Goal: Task Accomplishment & Management: Use online tool/utility

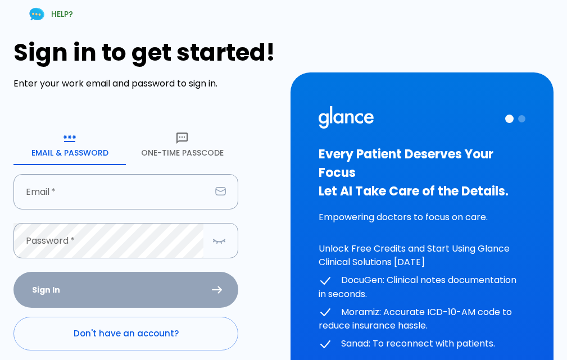
scroll to position [56, 0]
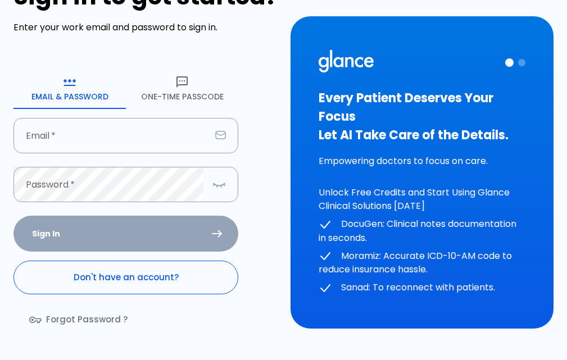
click at [133, 265] on link "Don't have an account?" at bounding box center [125, 278] width 225 height 34
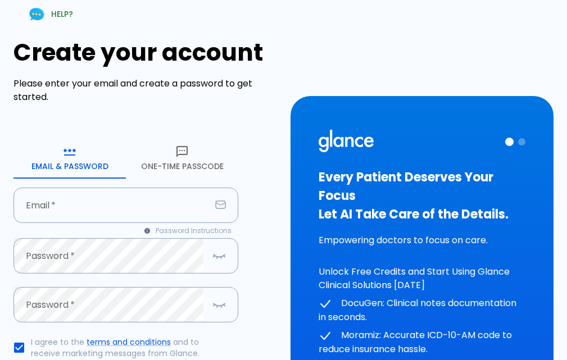
click at [195, 162] on button "One-Time Passcode" at bounding box center [182, 158] width 112 height 40
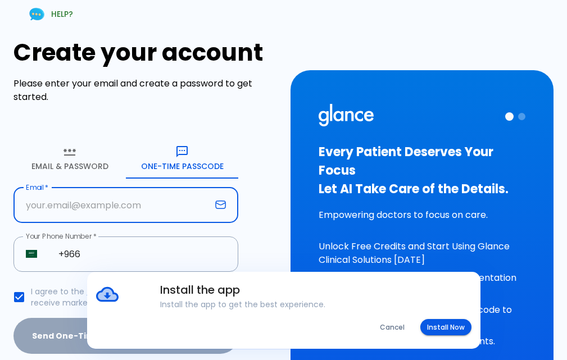
click at [106, 205] on input "text" at bounding box center [111, 205] width 197 height 35
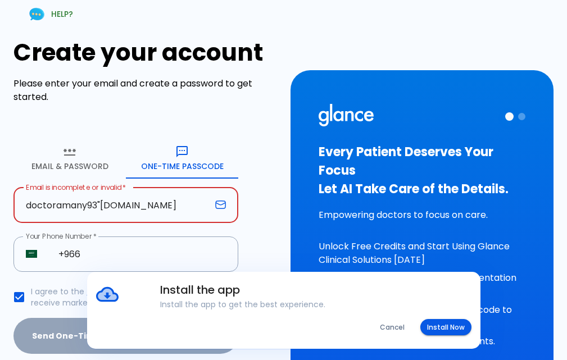
click at [102, 207] on input "doctoramany93"[DOMAIN_NAME]" at bounding box center [111, 205] width 197 height 35
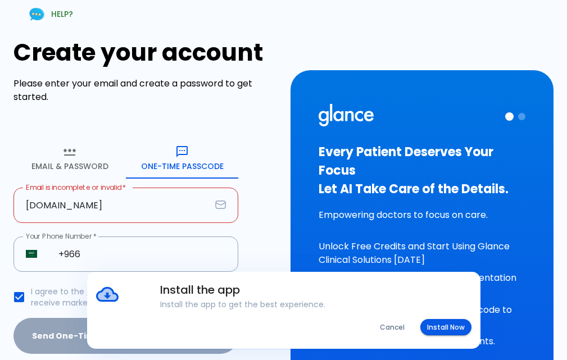
click at [56, 210] on input "[DOMAIN_NAME]" at bounding box center [111, 205] width 197 height 35
click at [456, 332] on button "Install Now" at bounding box center [445, 327] width 51 height 16
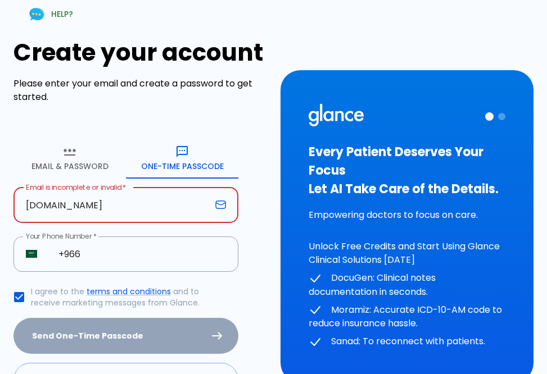
click at [56, 208] on input "[DOMAIN_NAME]" at bounding box center [111, 205] width 197 height 35
click at [98, 211] on input "[DOMAIN_NAME]" at bounding box center [111, 205] width 197 height 35
click at [99, 209] on input "[DOMAIN_NAME]" at bounding box center [111, 205] width 197 height 35
type input "[DOMAIN_NAME]"
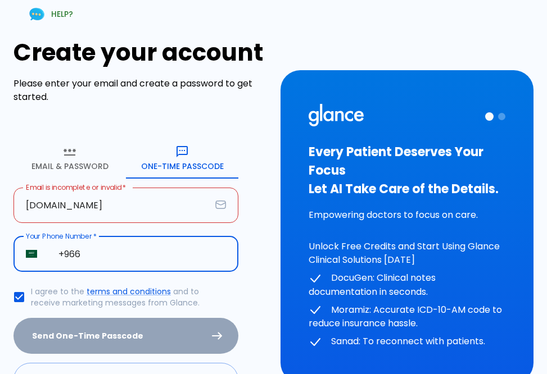
click at [107, 262] on input "+966" at bounding box center [142, 254] width 192 height 35
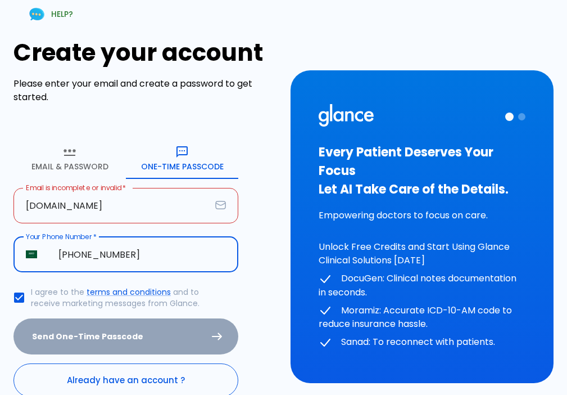
type input "[PHONE_NUMBER]"
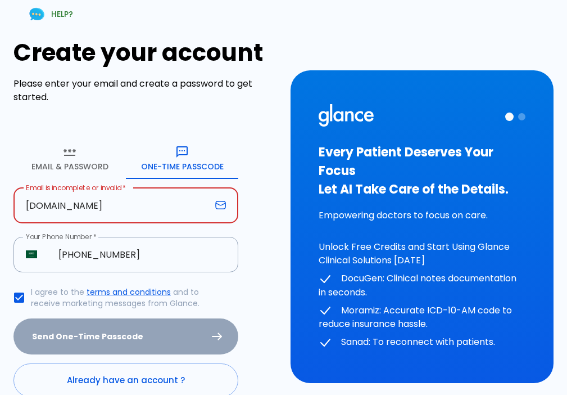
click at [99, 211] on input "[DOMAIN_NAME]" at bounding box center [111, 205] width 197 height 35
paste input "@"
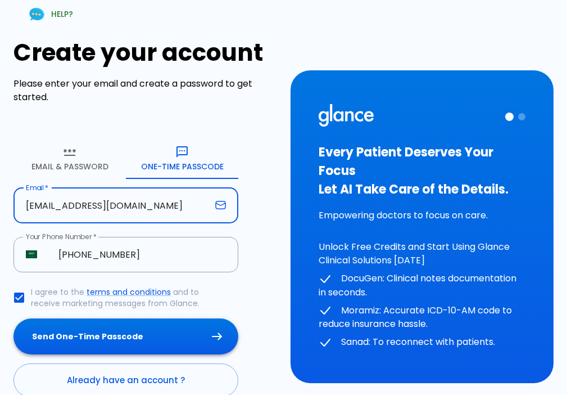
type input "[EMAIL_ADDRESS][DOMAIN_NAME]"
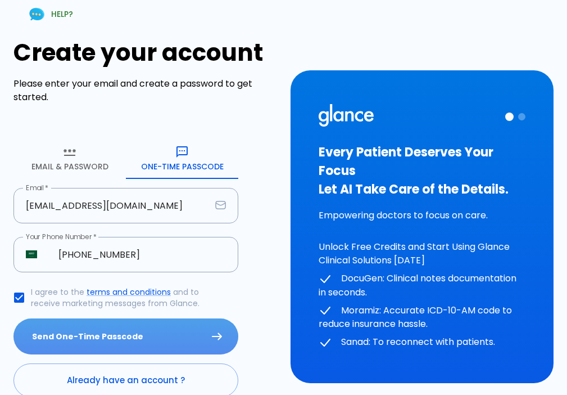
click at [132, 336] on button "Send One-Time Passcode" at bounding box center [125, 336] width 225 height 37
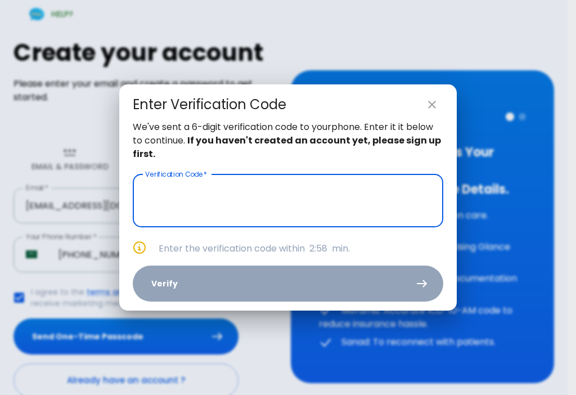
click at [284, 202] on input "text" at bounding box center [288, 200] width 310 height 53
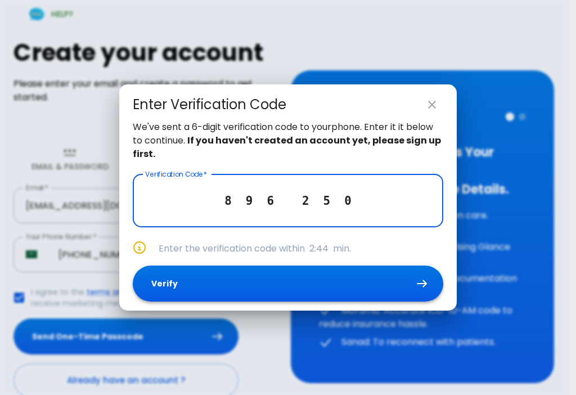
type input "8 9 6 2 5 0"
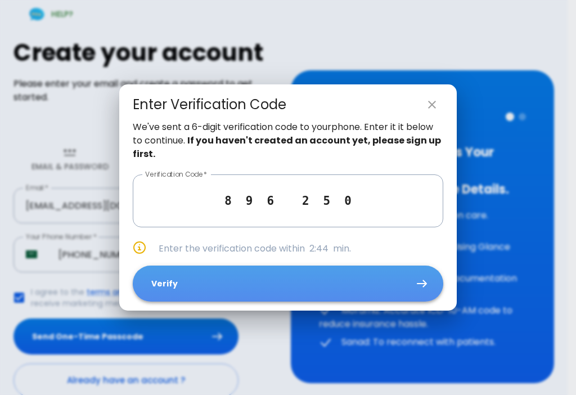
click at [280, 283] on button "Verify" at bounding box center [288, 283] width 310 height 37
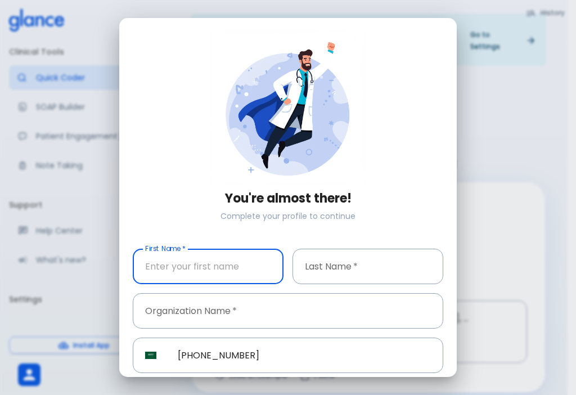
click at [153, 265] on input "text" at bounding box center [208, 265] width 151 height 35
type input "amany"
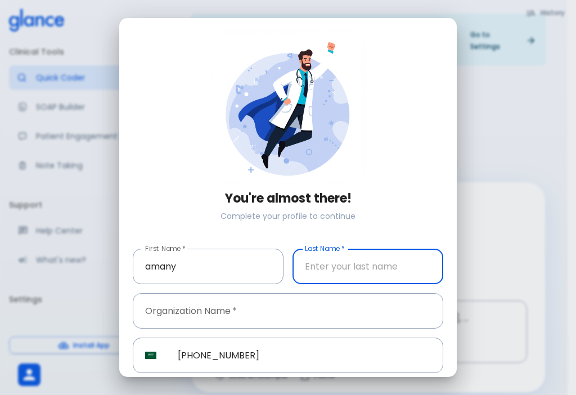
click at [375, 255] on input "text" at bounding box center [367, 265] width 151 height 35
type input "almahdy"
click at [284, 287] on div "Organization Name   * Organization Name *" at bounding box center [283, 306] width 319 height 44
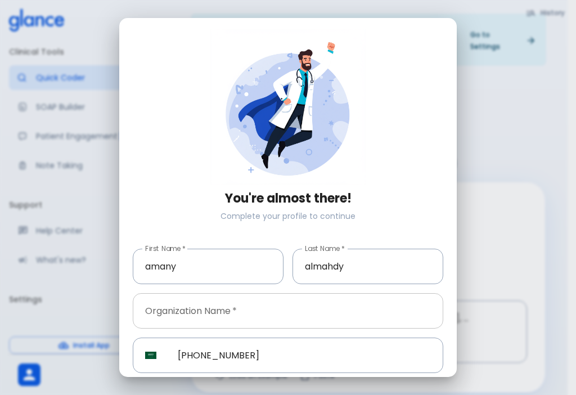
click at [287, 298] on input "text" at bounding box center [288, 310] width 310 height 35
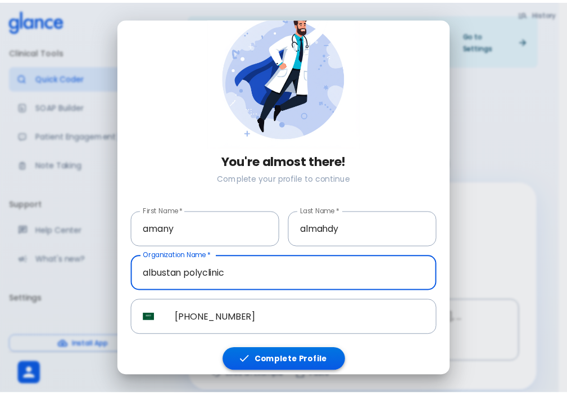
scroll to position [39, 0]
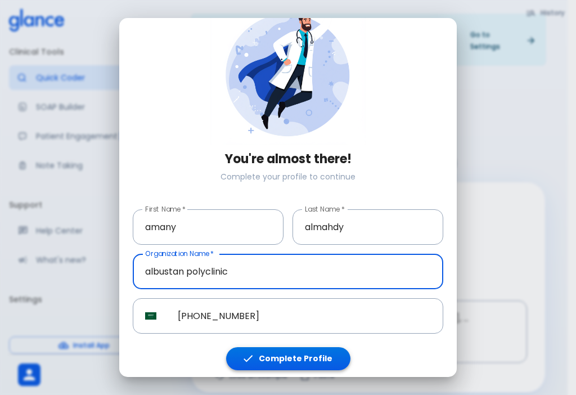
type input "albustan polyclinic"
click at [304, 347] on button "Complete Profile" at bounding box center [288, 358] width 124 height 23
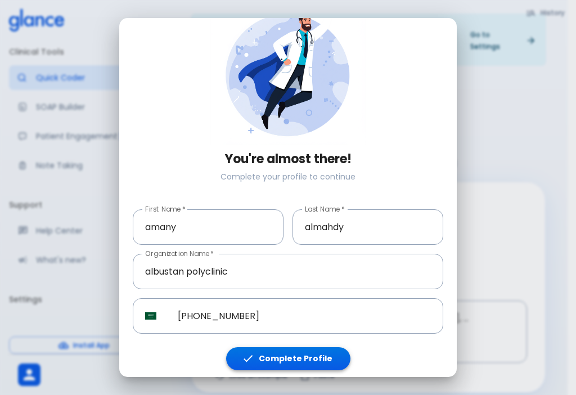
click at [304, 347] on button "Complete Profile" at bounding box center [288, 358] width 124 height 23
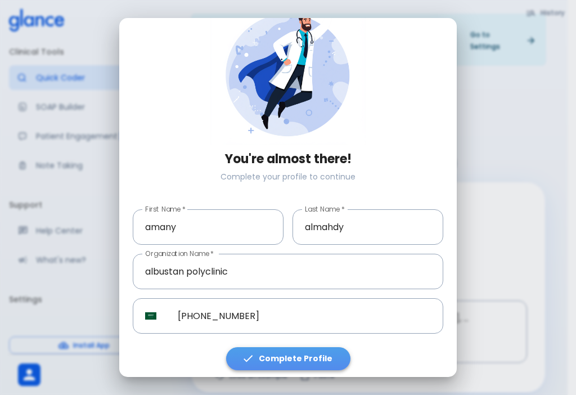
click at [307, 347] on button "Complete Profile" at bounding box center [288, 358] width 124 height 23
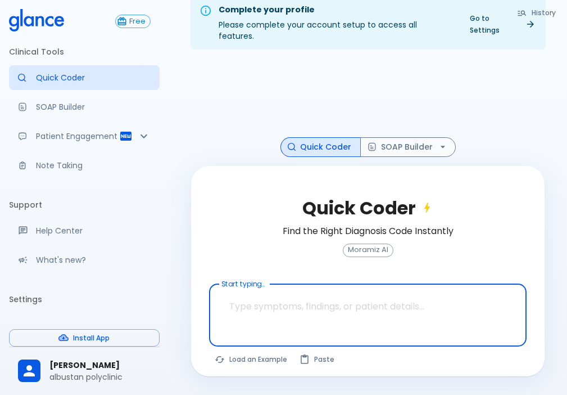
scroll to position [27, 0]
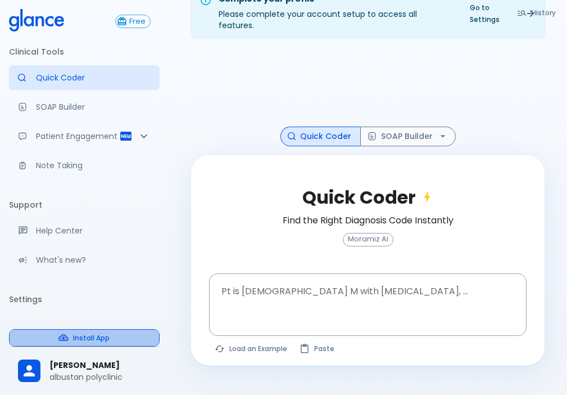
click at [121, 338] on button "Install App" at bounding box center [84, 337] width 151 height 17
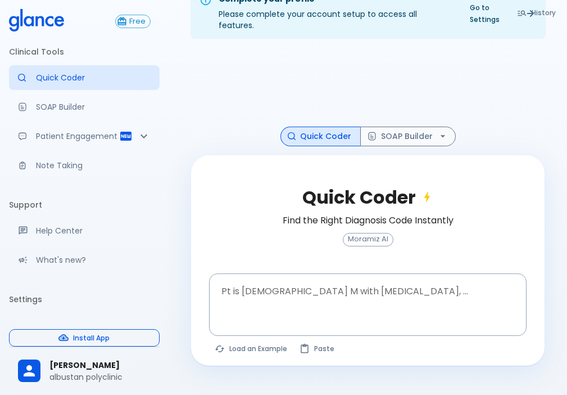
click at [91, 343] on button "Install App" at bounding box center [84, 337] width 151 height 17
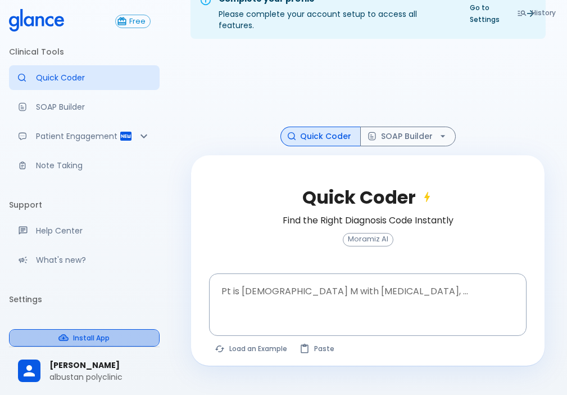
click at [91, 343] on button "Install App" at bounding box center [84, 337] width 151 height 17
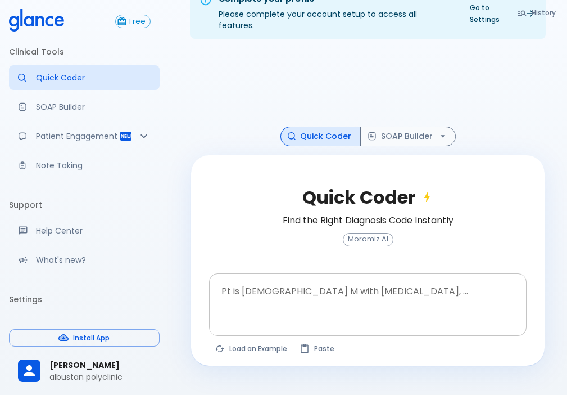
click at [281, 289] on textarea at bounding box center [368, 295] width 302 height 35
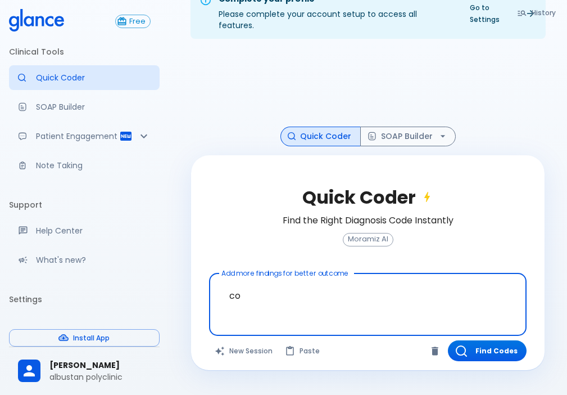
type textarea "c"
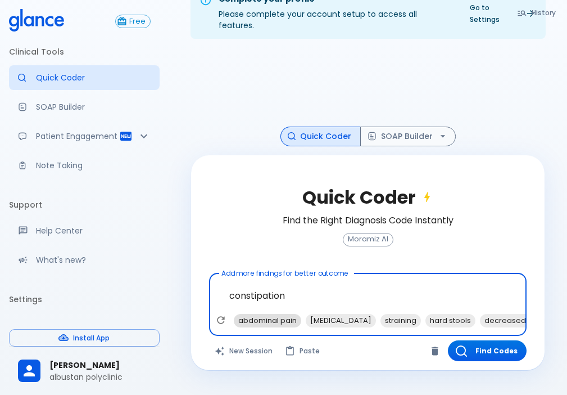
click at [269, 314] on span "abdominal pain" at bounding box center [267, 320] width 67 height 13
click at [354, 314] on span "hard stools" at bounding box center [379, 320] width 50 height 13
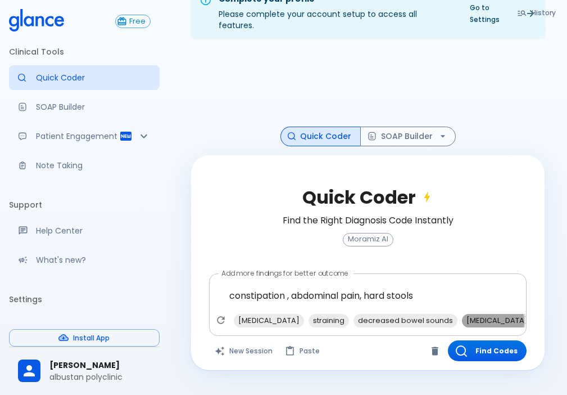
click at [462, 314] on span "[MEDICAL_DATA]" at bounding box center [497, 320] width 70 height 13
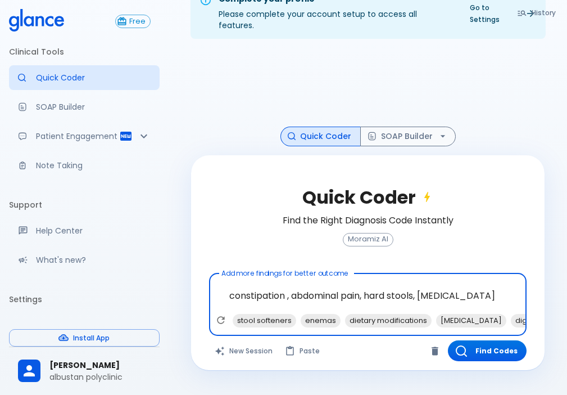
scroll to position [0, 312]
click at [433, 314] on span "[MEDICAL_DATA]" at bounding box center [468, 320] width 70 height 13
type textarea "constipation , abdominal pain, hard stools, [MEDICAL_DATA], [MEDICAL_DATA]"
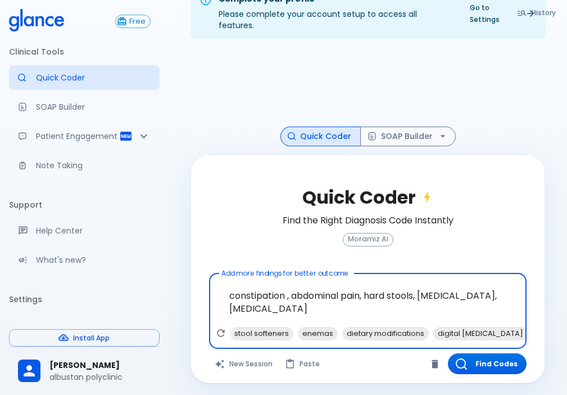
scroll to position [0, 431]
click at [486, 353] on button "Find Codes" at bounding box center [487, 363] width 79 height 21
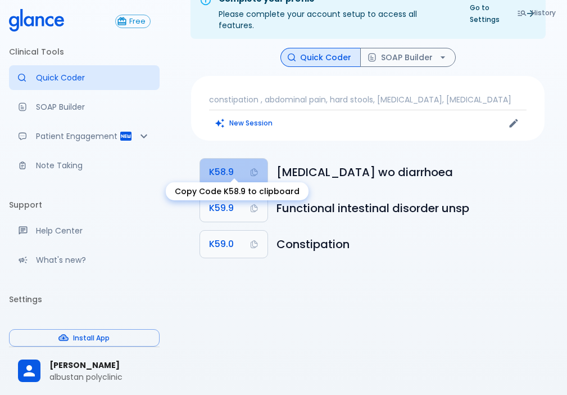
click at [221, 164] on span "K58.9" at bounding box center [221, 172] width 25 height 16
click at [207, 158] on button "K58.9" at bounding box center [233, 171] width 67 height 27
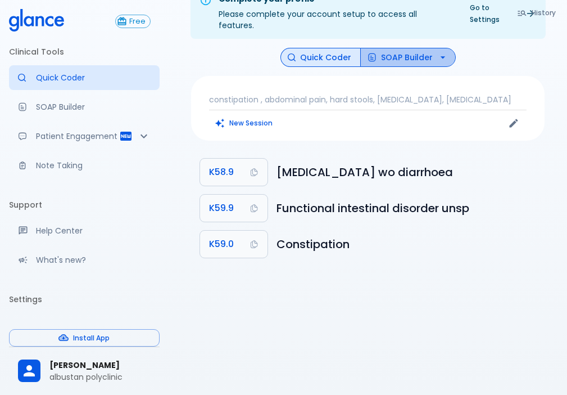
click at [397, 48] on button "SOAP Builder" at bounding box center [408, 58] width 96 height 20
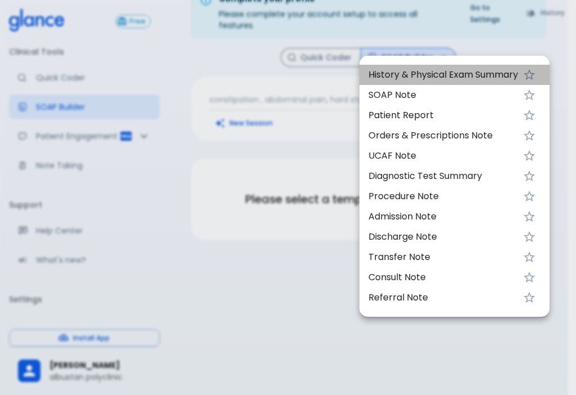
click at [401, 73] on span "History & Physical Exam Summary" at bounding box center [443, 74] width 150 height 13
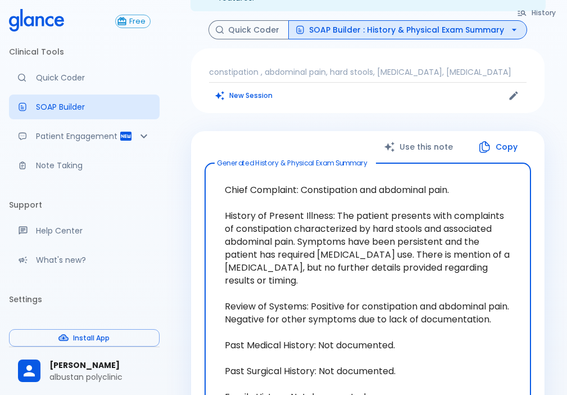
scroll to position [83, 0]
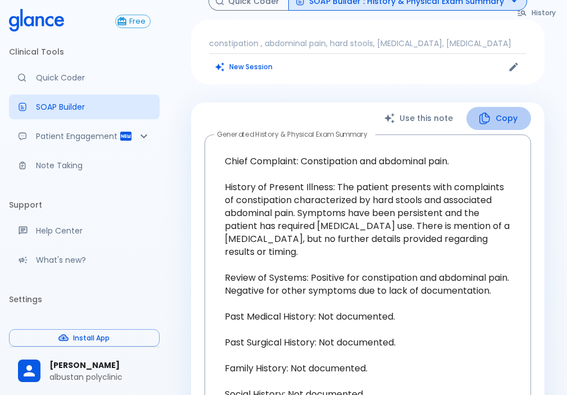
click at [501, 107] on button "Copy" at bounding box center [498, 118] width 65 height 23
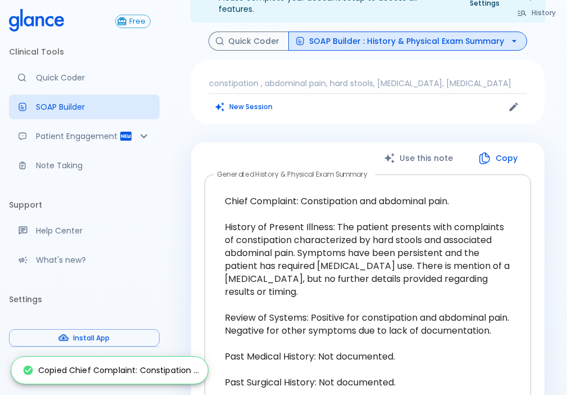
scroll to position [0, 0]
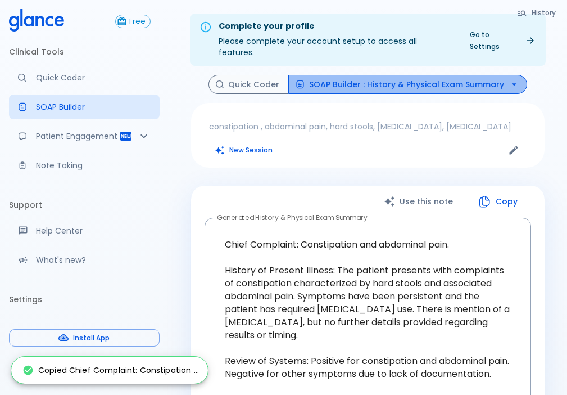
click at [424, 75] on button "SOAP Builder : History & Physical Exam Summary" at bounding box center [407, 85] width 239 height 20
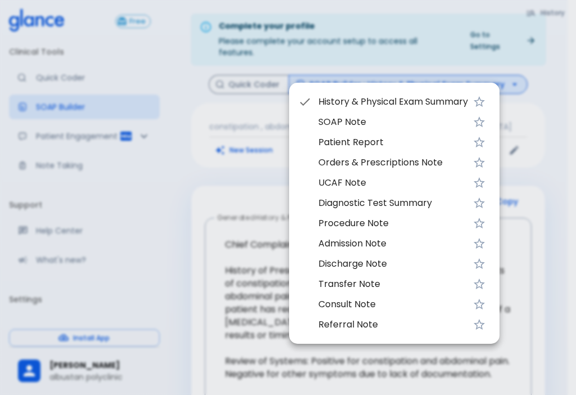
click at [374, 173] on li "UCAF Note" at bounding box center [394, 183] width 210 height 20
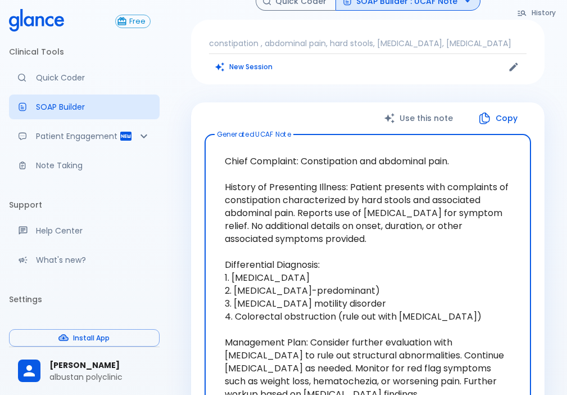
scroll to position [139, 0]
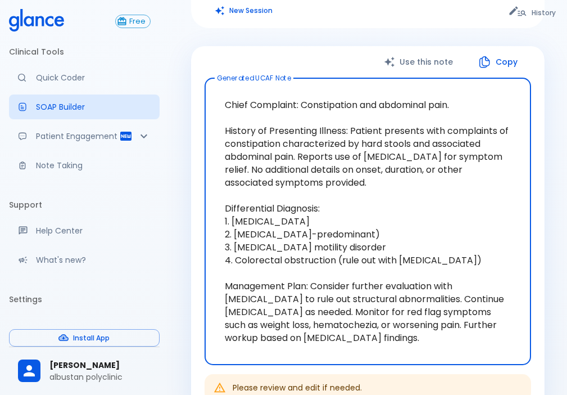
click at [509, 53] on button "Copy" at bounding box center [498, 62] width 65 height 23
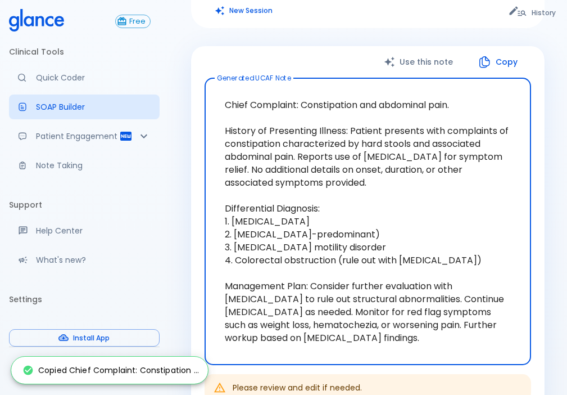
drag, startPoint x: 218, startPoint y: 119, endPoint x: 316, endPoint y: 189, distance: 121.3
click at [316, 189] on textarea "Chief Complaint: Constipation and abdominal pain. History of Presenting Illness…" at bounding box center [367, 221] width 311 height 268
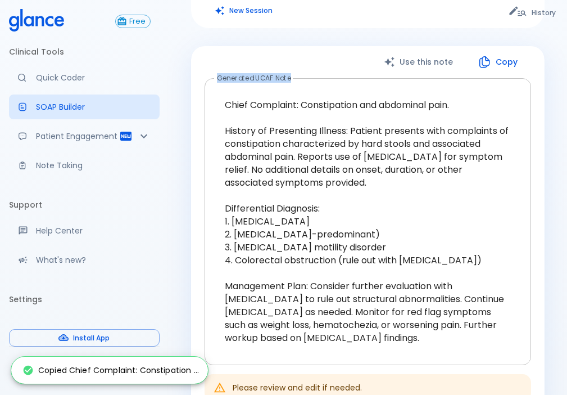
drag, startPoint x: 189, startPoint y: 207, endPoint x: 264, endPoint y: 226, distance: 76.5
click at [260, 228] on div "History Quick Coder SOAP Builder : UCAF Note constipation , abdominal pain, har…" at bounding box center [368, 235] width 380 height 600
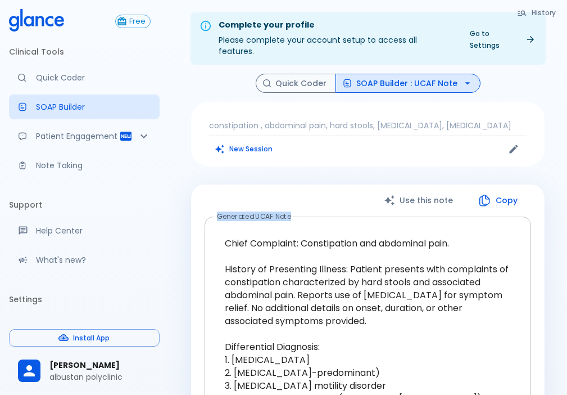
scroll to position [0, 0]
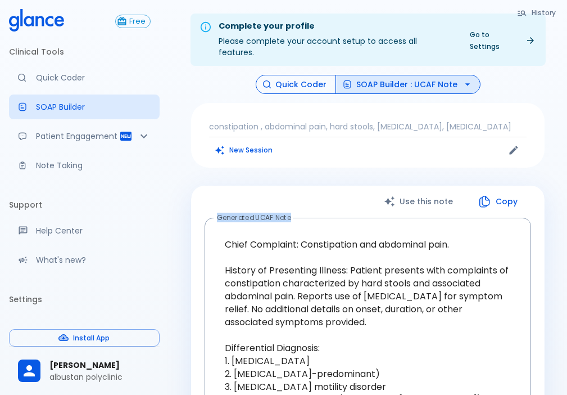
click at [295, 82] on button "Quick Coder" at bounding box center [296, 85] width 80 height 20
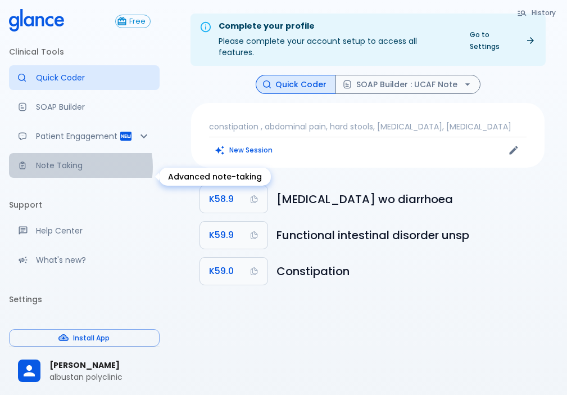
click at [72, 171] on p "Note Taking" at bounding box center [93, 165] width 115 height 11
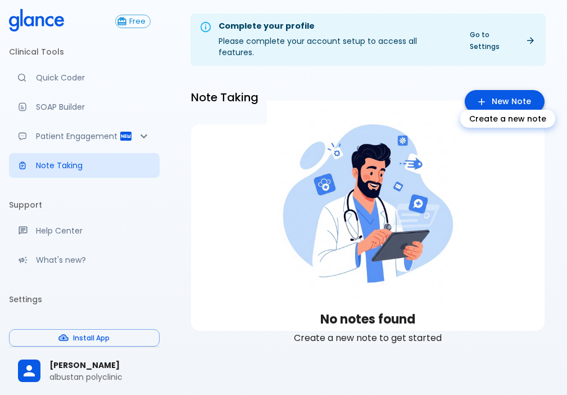
click at [520, 90] on link "New Note" at bounding box center [505, 101] width 80 height 23
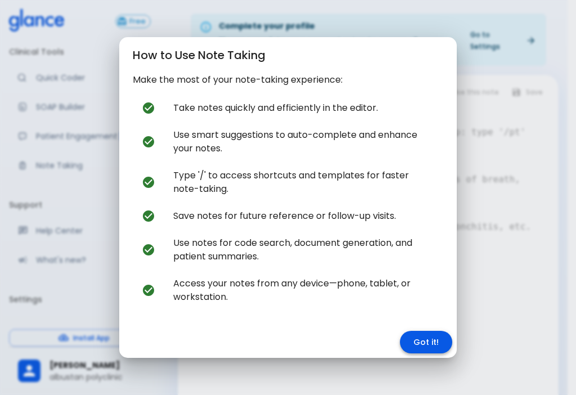
click at [425, 334] on button "Got it!" at bounding box center [426, 341] width 52 height 23
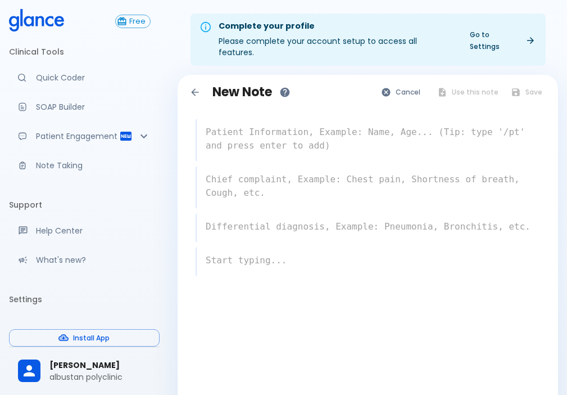
click at [243, 130] on textarea at bounding box center [368, 139] width 343 height 36
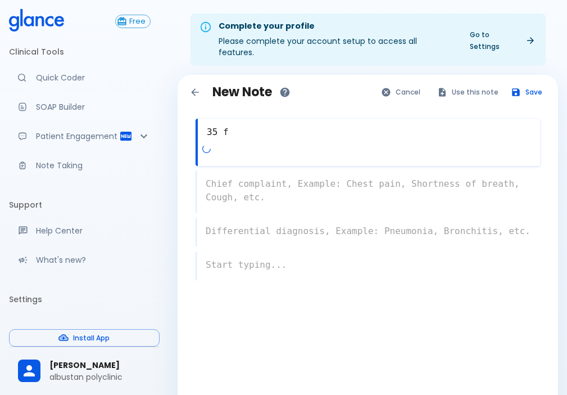
type textarea "35 f"
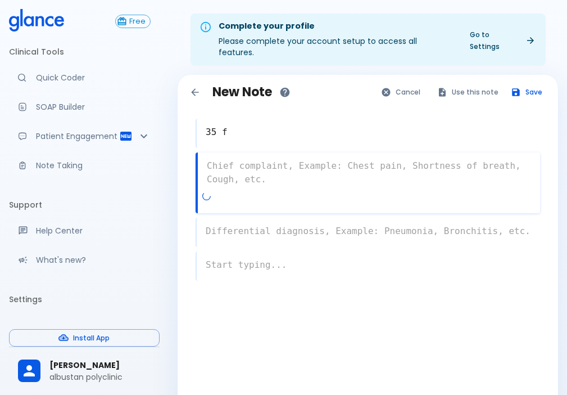
click at [270, 179] on div "x" at bounding box center [368, 182] width 345 height 61
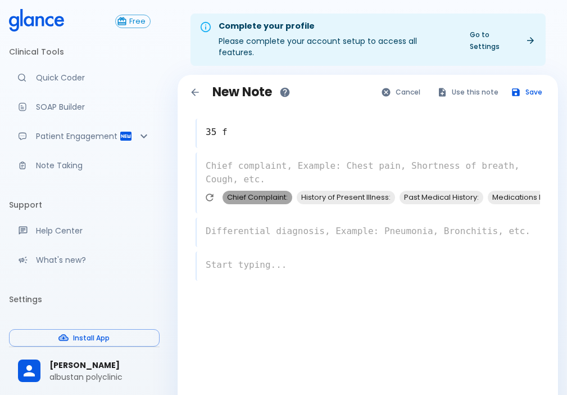
click at [270, 191] on span "Chief Complaint:" at bounding box center [258, 197] width 70 height 13
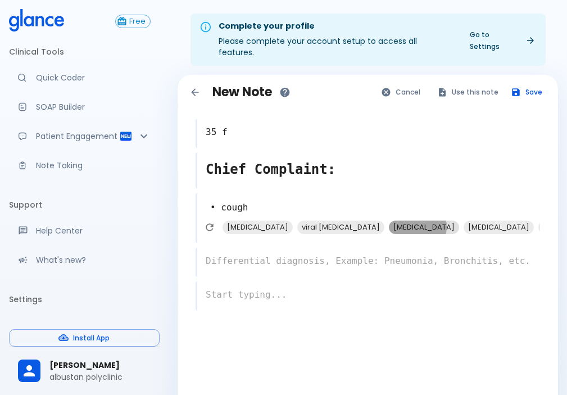
click at [452, 220] on span "[MEDICAL_DATA]" at bounding box center [424, 226] width 70 height 13
click at [271, 220] on span "[MEDICAL_DATA]" at bounding box center [259, 226] width 70 height 13
type textarea "• cough [MEDICAL_DATA], [MEDICAL_DATA]"
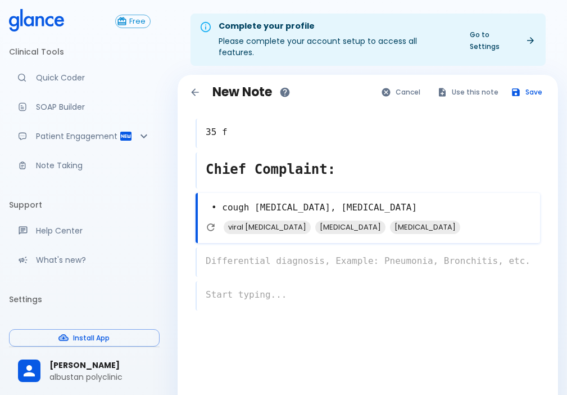
click at [217, 250] on div "x" at bounding box center [368, 261] width 345 height 29
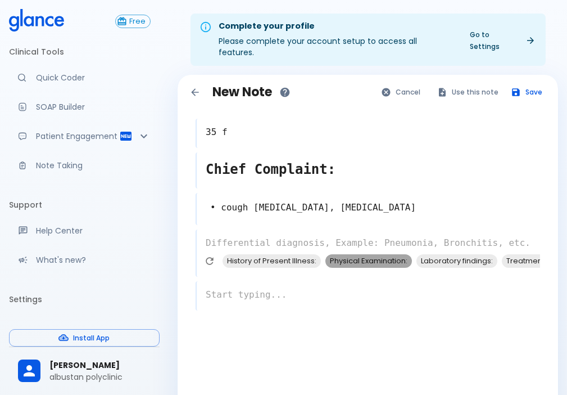
click at [374, 254] on span "Physical Examination:" at bounding box center [368, 260] width 87 height 13
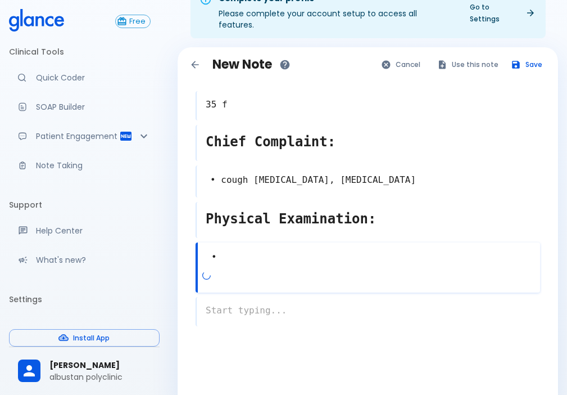
scroll to position [47, 0]
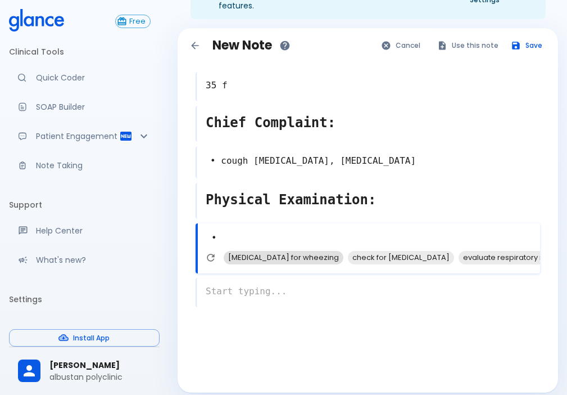
click at [278, 251] on span "[MEDICAL_DATA] for wheezing" at bounding box center [284, 257] width 120 height 13
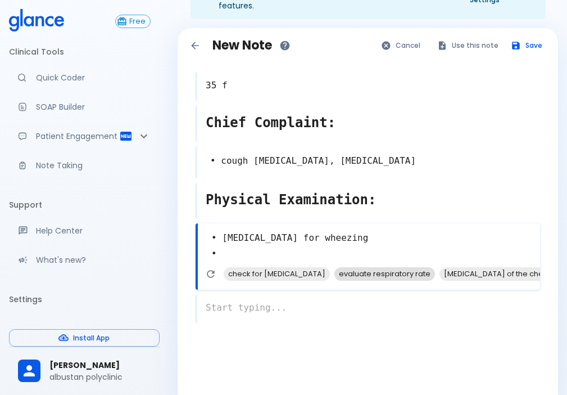
click at [352, 267] on span "evaluate respiratory rate" at bounding box center [384, 273] width 101 height 13
type textarea "• [MEDICAL_DATA] for wheezing • evaluate respiratory rate •"
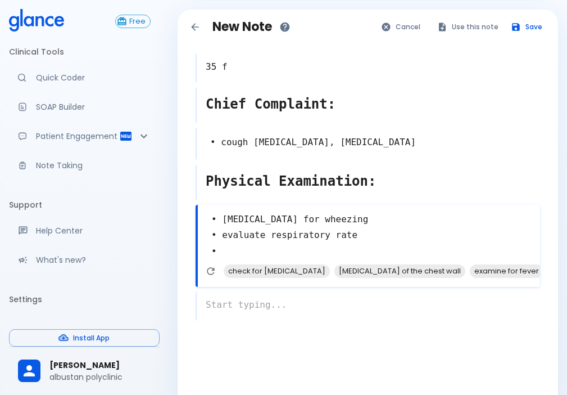
scroll to position [79, 0]
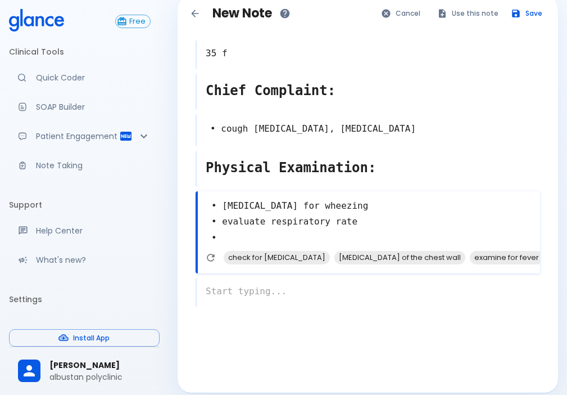
click at [283, 291] on div "x" at bounding box center [368, 292] width 345 height 29
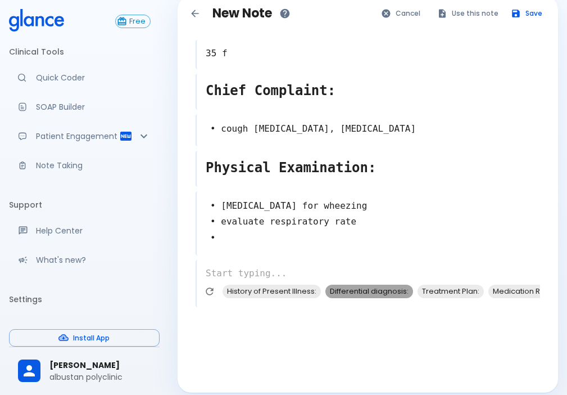
click at [384, 284] on span "Differential diagnosis:" at bounding box center [369, 290] width 88 height 13
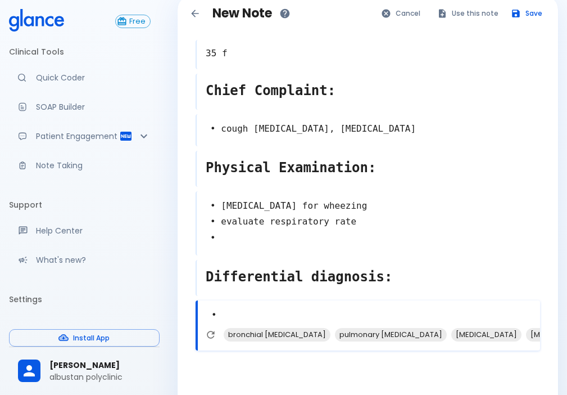
click at [335, 328] on span "pulmonary [MEDICAL_DATA]" at bounding box center [391, 334] width 112 height 13
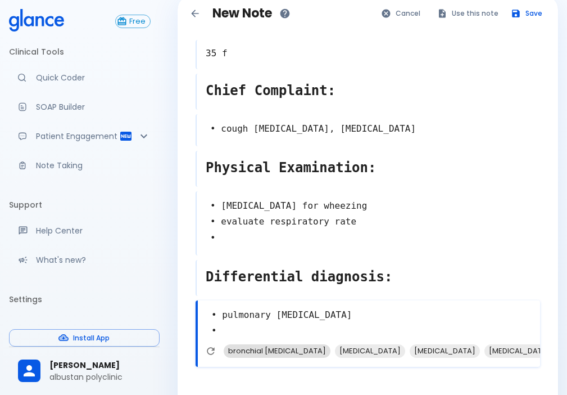
click at [267, 344] on span "bronchial [MEDICAL_DATA]" at bounding box center [277, 350] width 107 height 13
type textarea "• pulmonary [MEDICAL_DATA] • bronchial [MEDICAL_DATA] •"
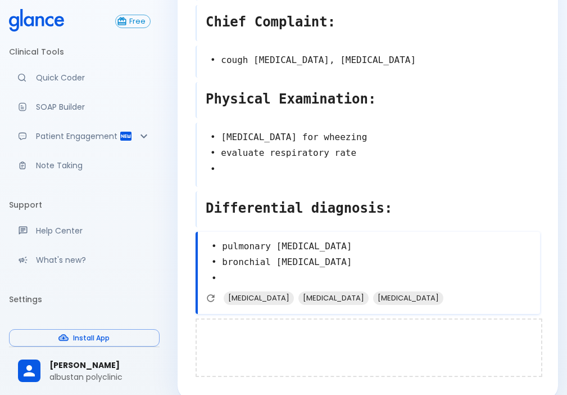
scroll to position [154, 0]
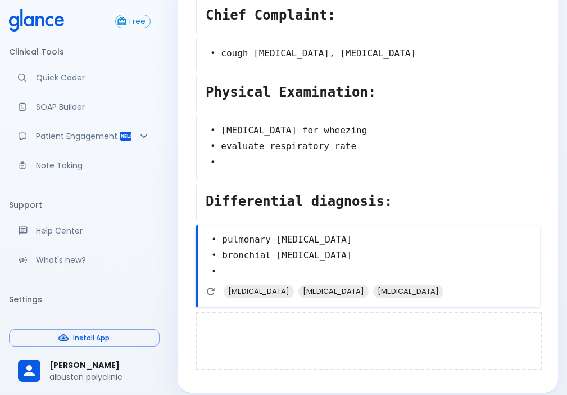
click at [250, 316] on div at bounding box center [369, 340] width 347 height 58
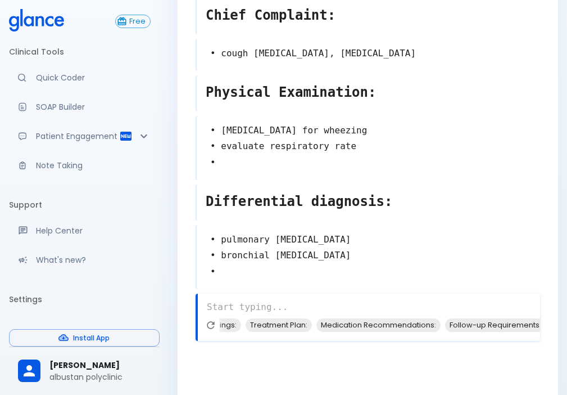
scroll to position [0, 163]
click at [410, 318] on span "Medication Recommendations:" at bounding box center [382, 324] width 124 height 13
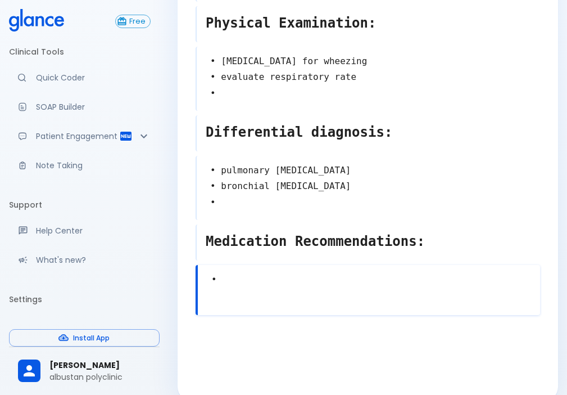
scroll to position [231, 0]
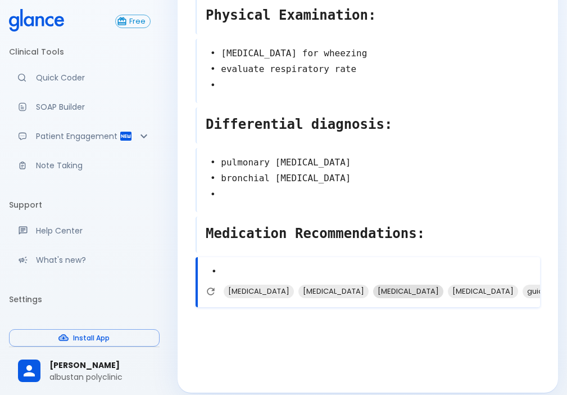
click at [373, 285] on span "[MEDICAL_DATA]" at bounding box center [408, 290] width 70 height 13
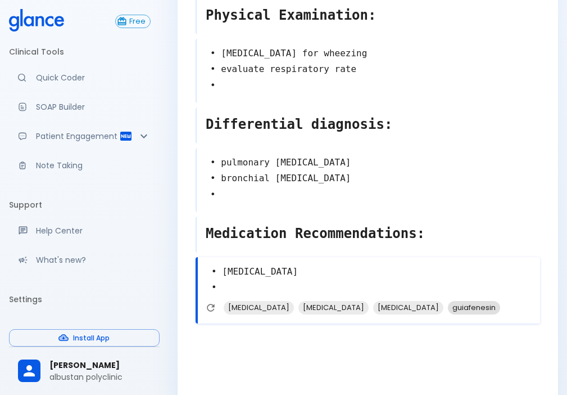
click at [448, 301] on span "guiafenesin" at bounding box center [474, 307] width 52 height 13
type textarea "• [MEDICAL_DATA] • guiafenesin •"
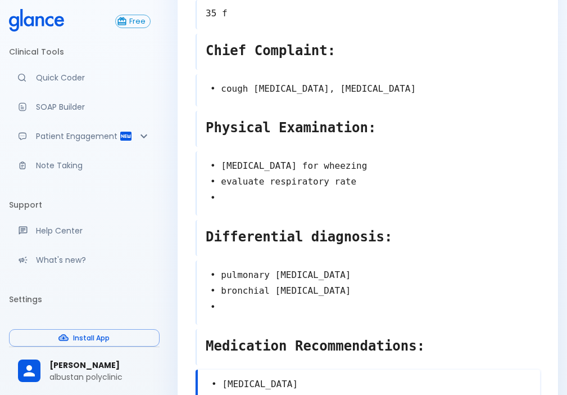
scroll to position [0, 0]
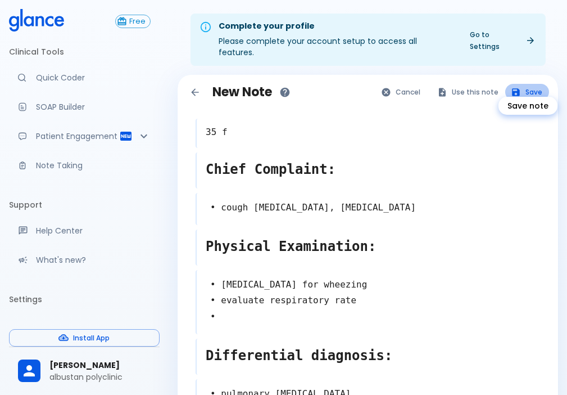
click at [515, 86] on button "Save" at bounding box center [527, 92] width 44 height 16
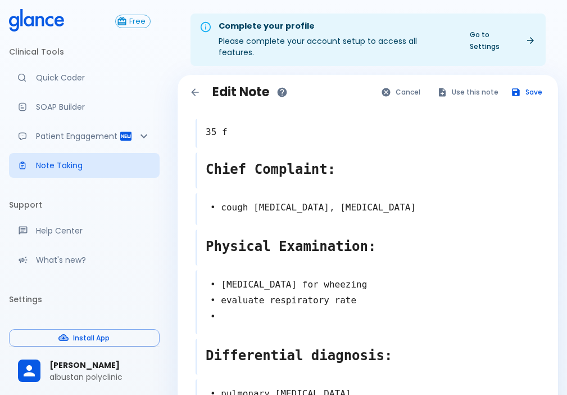
click at [447, 87] on icon "Use this note for Quick Coder, SOAP Builder, Patient Report" at bounding box center [442, 92] width 10 height 10
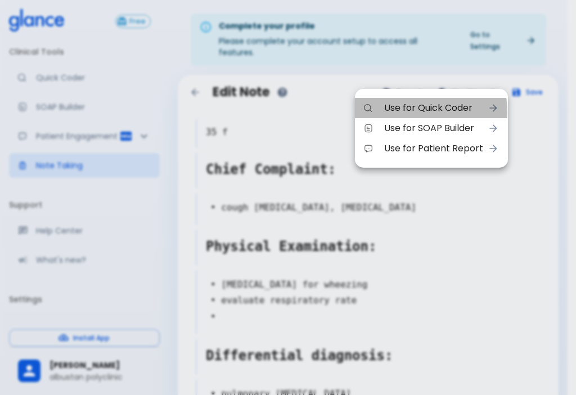
click at [406, 112] on span "Use for Quick Coder" at bounding box center [433, 107] width 99 height 13
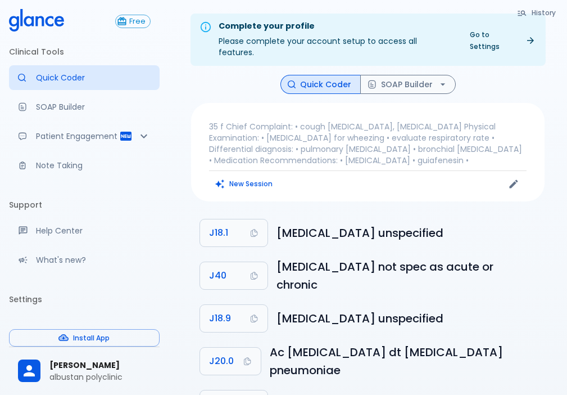
click at [229, 158] on div "35 f Chief Complaint: • cough [MEDICAL_DATA], [MEDICAL_DATA] Physical Examinati…" at bounding box center [368, 152] width 354 height 98
click at [230, 179] on div "New Session" at bounding box center [288, 183] width 159 height 17
click at [260, 175] on button "New Session" at bounding box center [244, 183] width 70 height 16
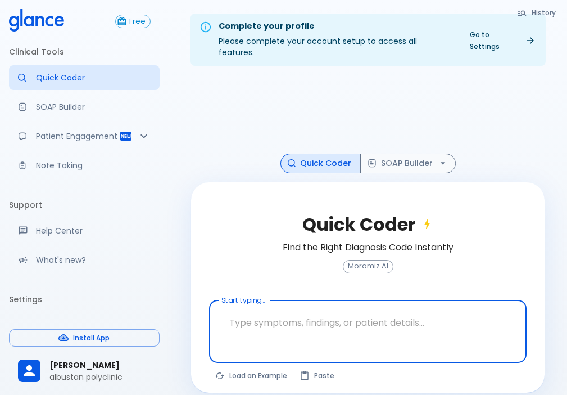
click at [355, 313] on textarea at bounding box center [368, 322] width 302 height 35
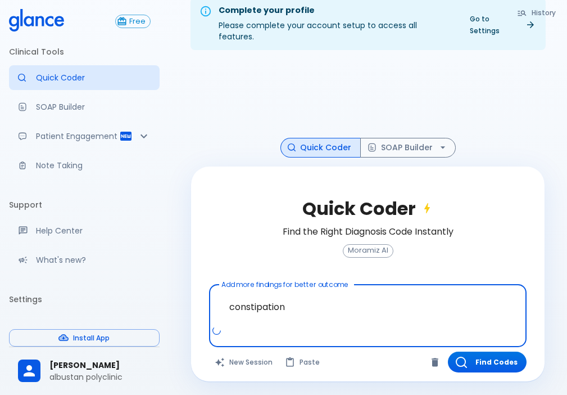
scroll to position [27, 0]
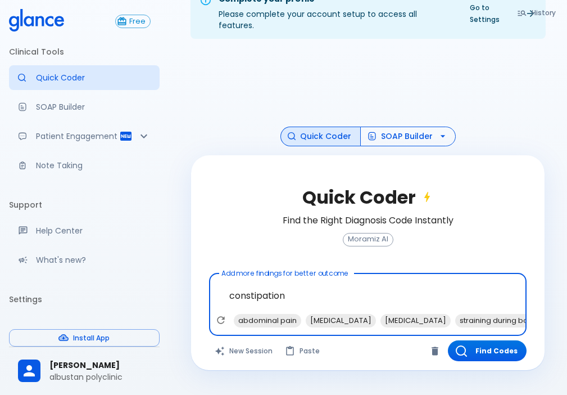
type textarea "constipation"
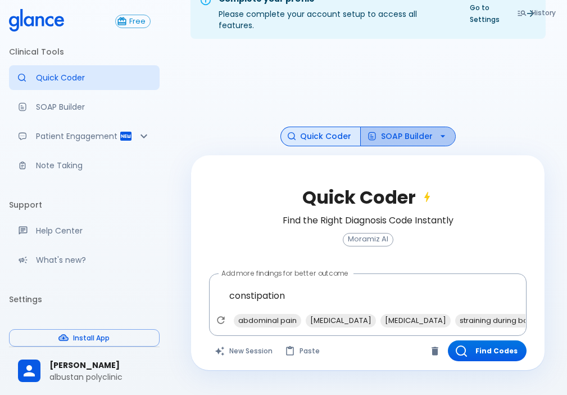
click at [394, 126] on button "SOAP Builder" at bounding box center [408, 136] width 96 height 20
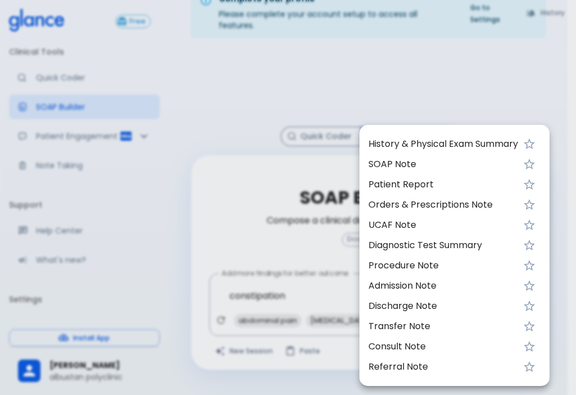
click at [284, 188] on div at bounding box center [288, 197] width 576 height 395
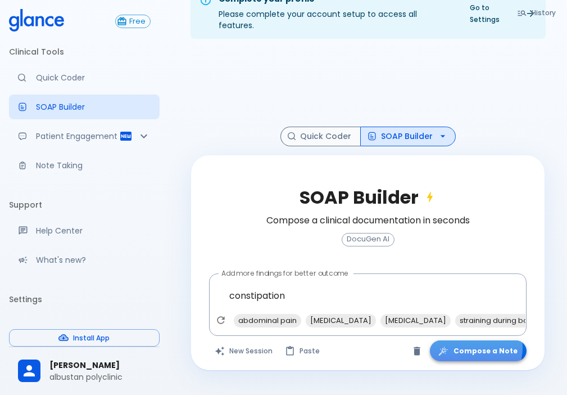
click at [476, 340] on button "Compose a Note" at bounding box center [478, 350] width 97 height 21
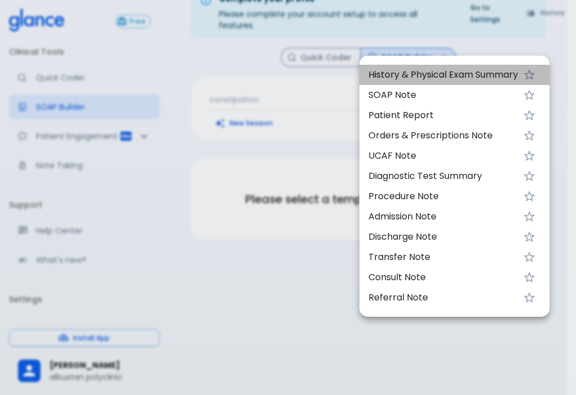
click at [430, 77] on span "History & Physical Exam Summary" at bounding box center [443, 74] width 150 height 13
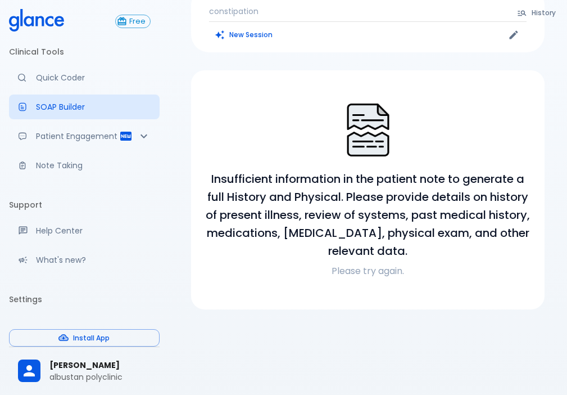
scroll to position [122, 0]
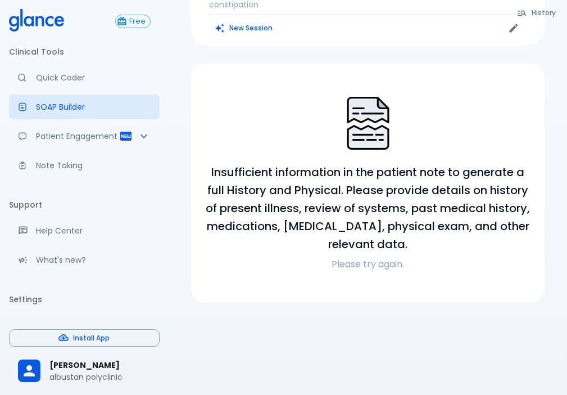
click at [359, 257] on p "Please try again." at bounding box center [368, 263] width 327 height 13
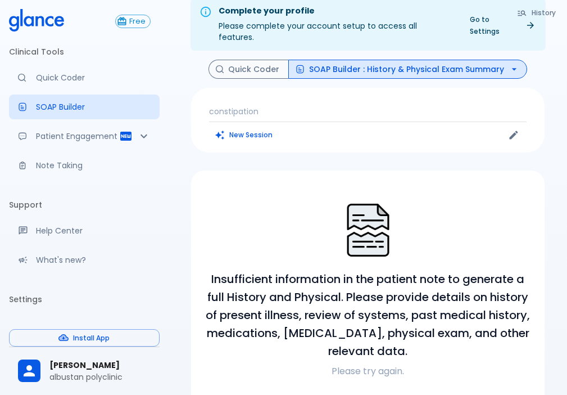
scroll to position [0, 0]
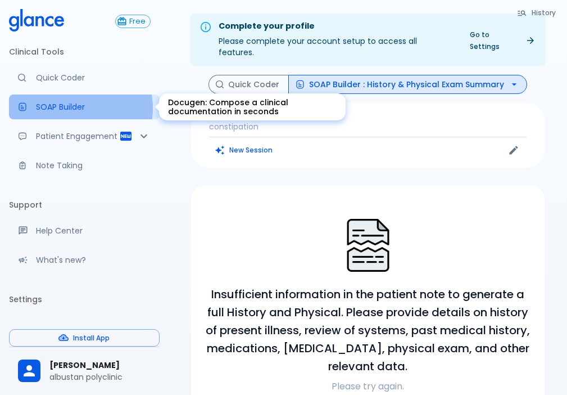
click at [67, 108] on p "SOAP Builder" at bounding box center [93, 106] width 115 height 11
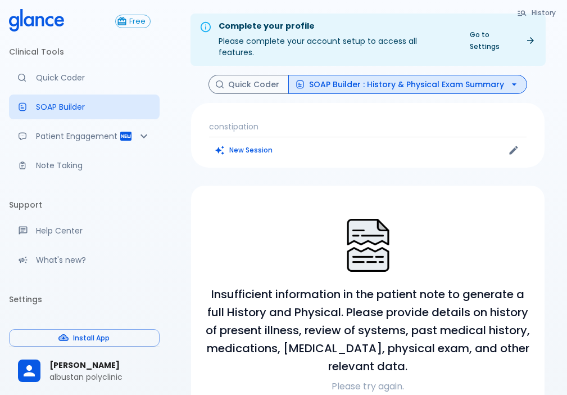
click at [324, 75] on button "SOAP Builder : History & Physical Exam Summary" at bounding box center [407, 85] width 239 height 20
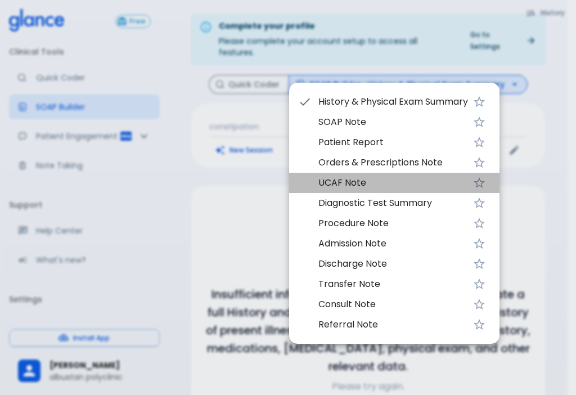
click at [343, 180] on span "UCAF Note" at bounding box center [393, 182] width 150 height 13
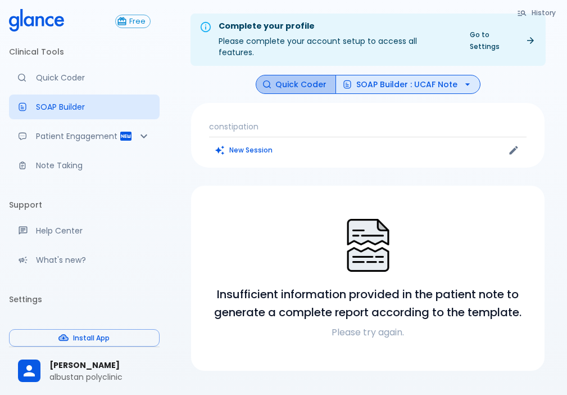
click at [306, 77] on button "Quick Coder" at bounding box center [296, 85] width 80 height 20
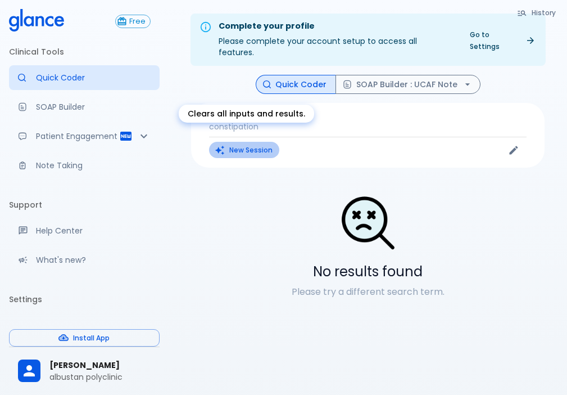
click at [257, 142] on button "New Session" at bounding box center [244, 150] width 70 height 16
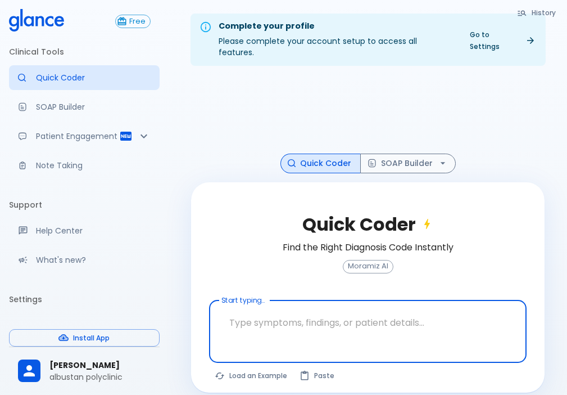
click at [325, 312] on textarea at bounding box center [368, 322] width 302 height 35
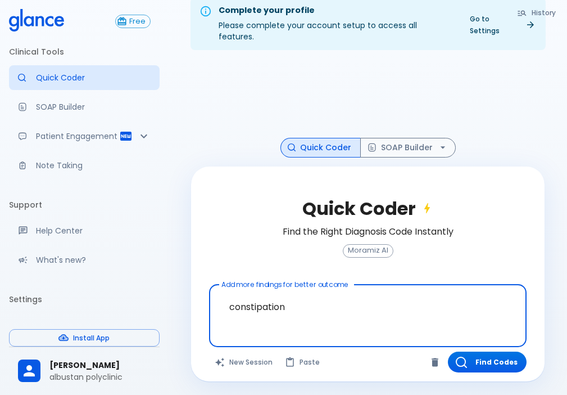
scroll to position [27, 0]
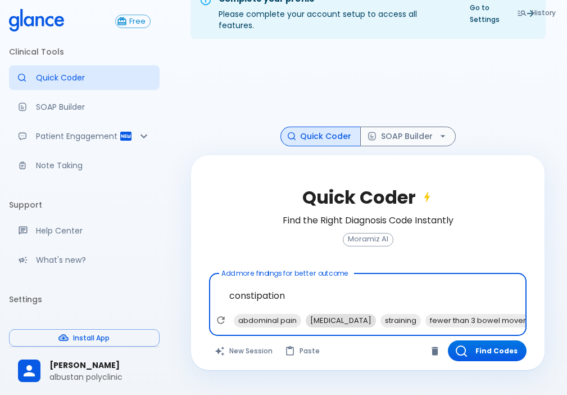
click at [366, 314] on span "[MEDICAL_DATA]" at bounding box center [341, 320] width 70 height 13
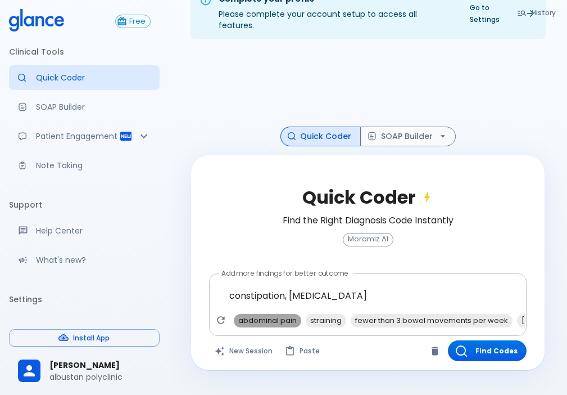
click at [278, 314] on span "abdominal pain" at bounding box center [267, 320] width 67 height 13
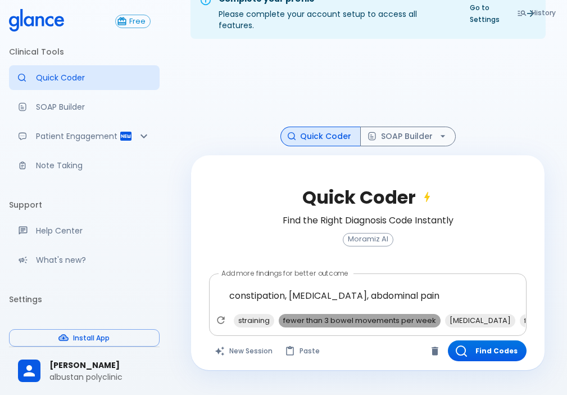
click at [375, 314] on span "fewer than 3 bowel movements per week" at bounding box center [360, 320] width 162 height 13
type textarea "constipation, [MEDICAL_DATA], abdominal pain, fewer than 3 bowel movements per …"
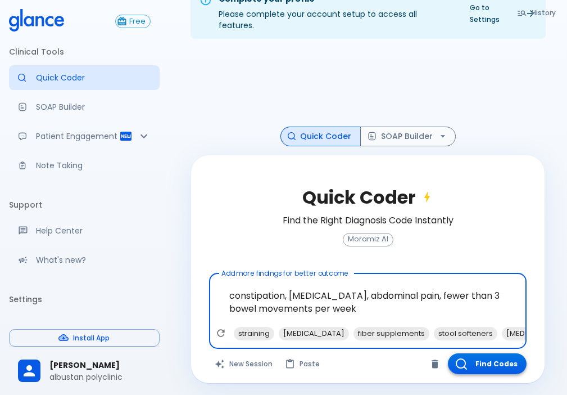
click at [502, 353] on button "Find Codes" at bounding box center [487, 363] width 79 height 21
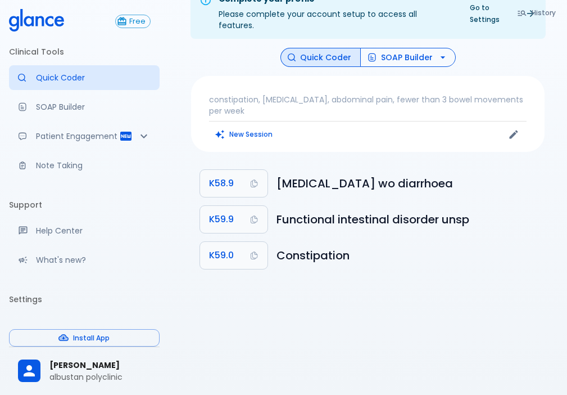
click at [424, 48] on button "SOAP Builder" at bounding box center [408, 58] width 96 height 20
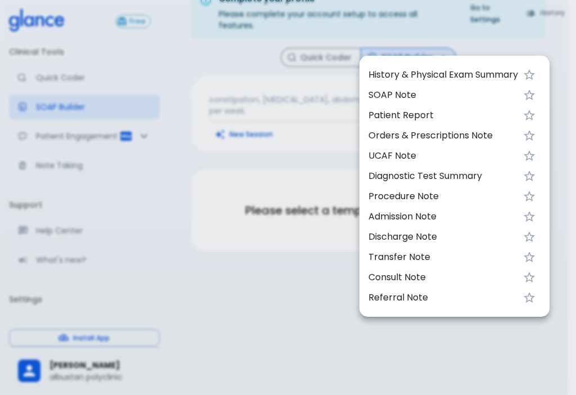
click at [387, 155] on span "UCAF Note" at bounding box center [443, 155] width 150 height 13
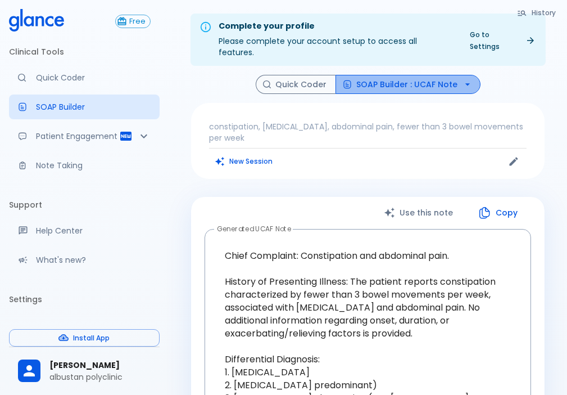
click at [444, 78] on button "SOAP Builder : UCAF Note" at bounding box center [408, 85] width 145 height 20
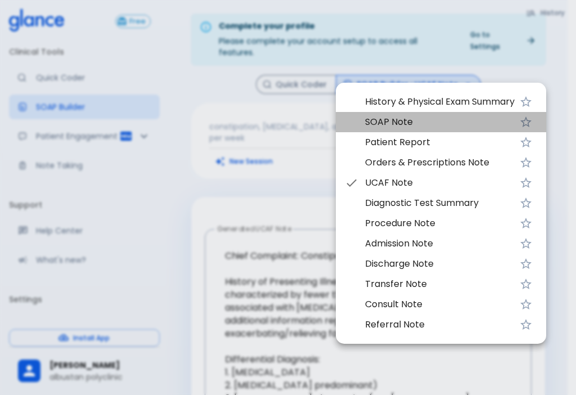
click at [389, 122] on span "SOAP Note" at bounding box center [440, 121] width 150 height 13
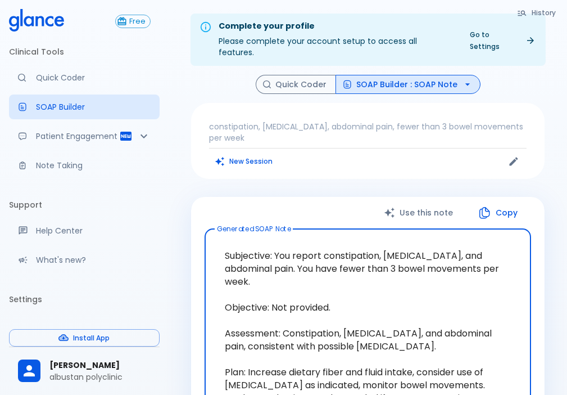
scroll to position [56, 0]
